Goal: Answer question/provide support

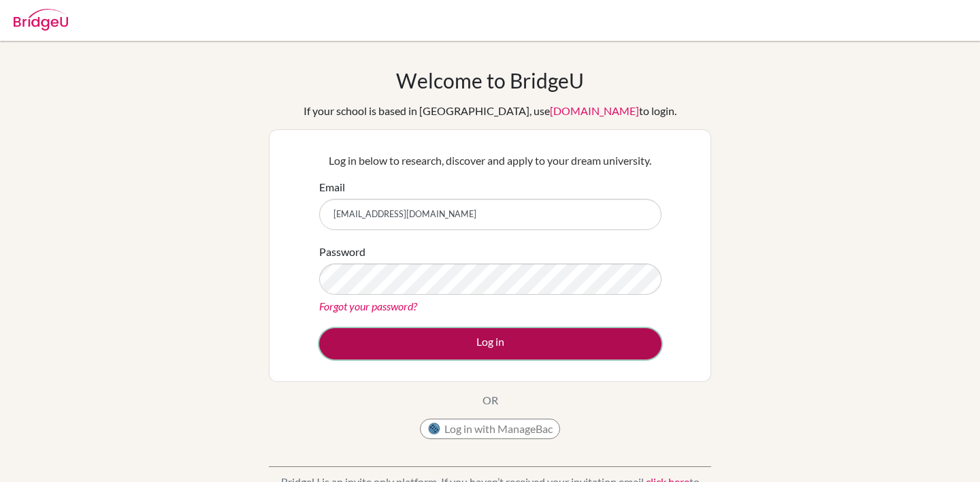
click at [483, 344] on button "Log in" at bounding box center [490, 343] width 342 height 31
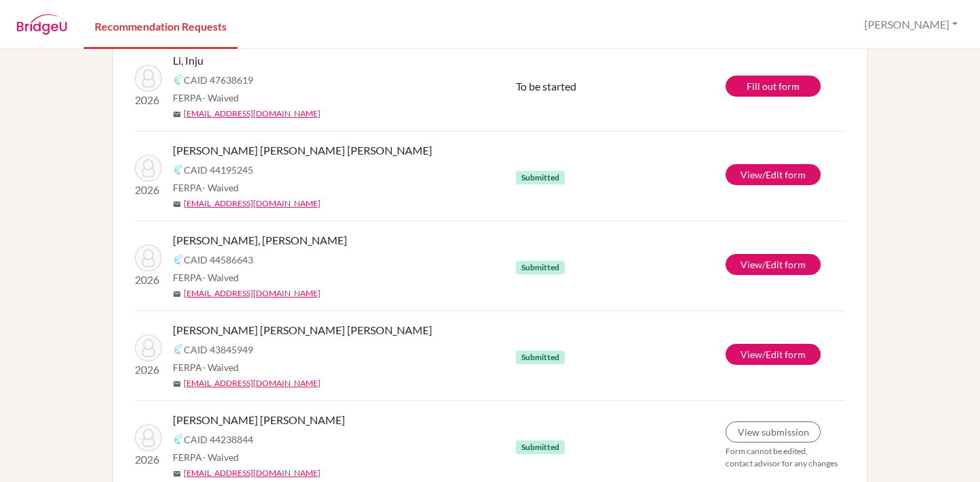
scroll to position [1138, 0]
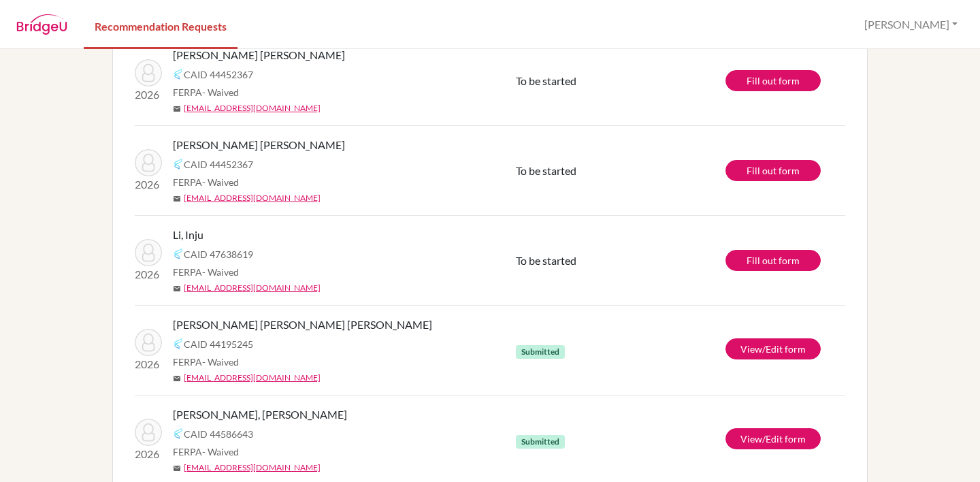
scroll to position [926, 0]
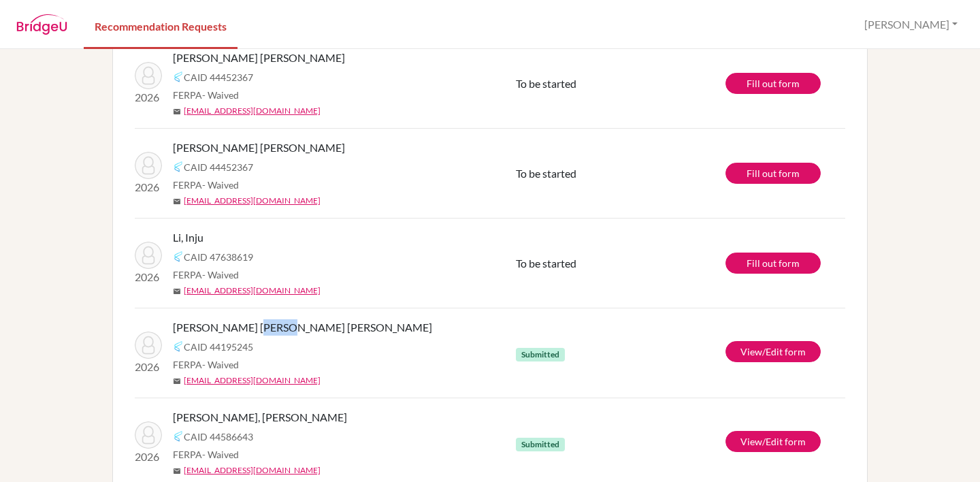
drag, startPoint x: 242, startPoint y: 328, endPoint x: 264, endPoint y: 324, distance: 22.8
click at [264, 324] on span "Pereira Lopez, Sofia Maria Jose" at bounding box center [302, 327] width 259 height 16
click at [261, 324] on span "[PERSON_NAME] [PERSON_NAME] [PERSON_NAME]" at bounding box center [302, 327] width 259 height 16
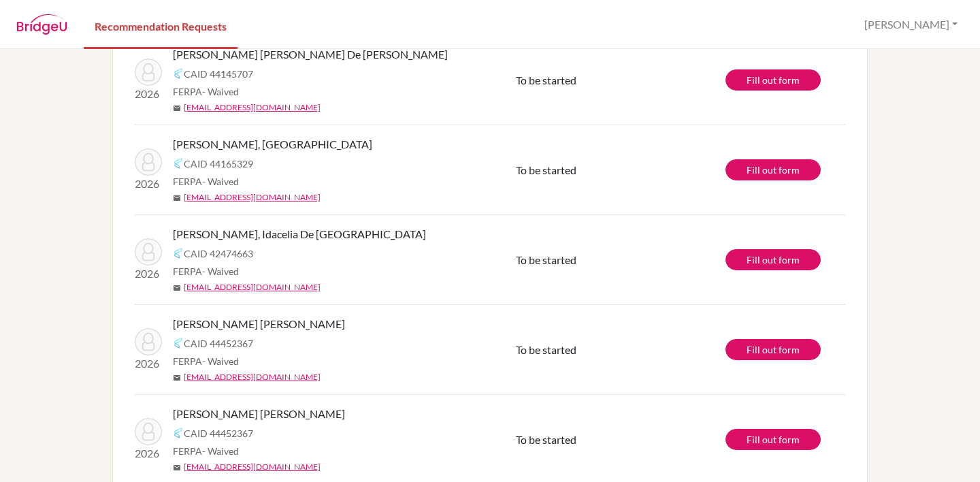
scroll to position [681, 0]
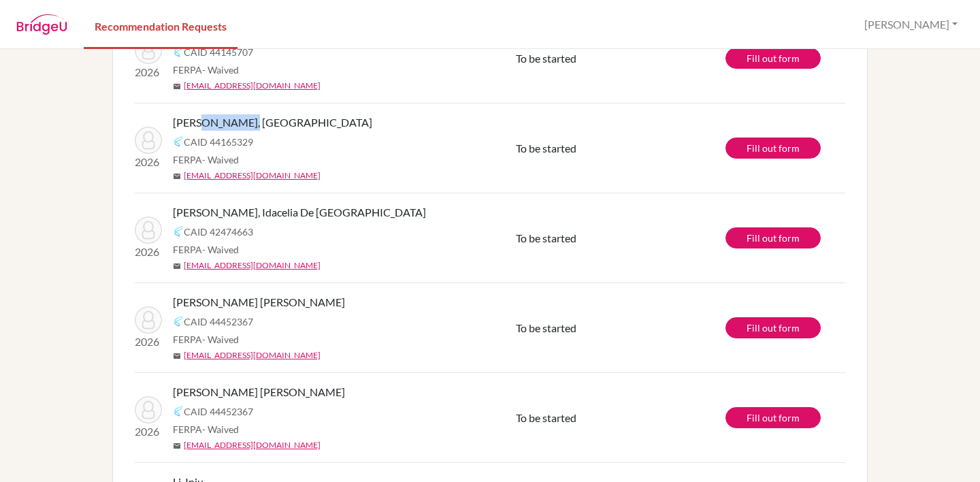
drag, startPoint x: 198, startPoint y: 121, endPoint x: 304, endPoint y: 120, distance: 105.5
click at [304, 120] on div "[PERSON_NAME], [GEOGRAPHIC_DATA]" at bounding box center [349, 122] width 353 height 16
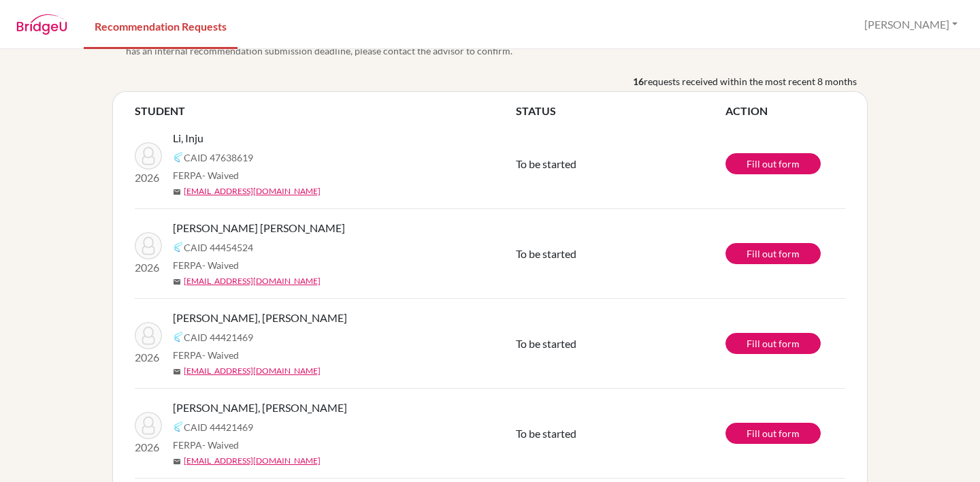
scroll to position [0, 0]
